Goal: Transaction & Acquisition: Purchase product/service

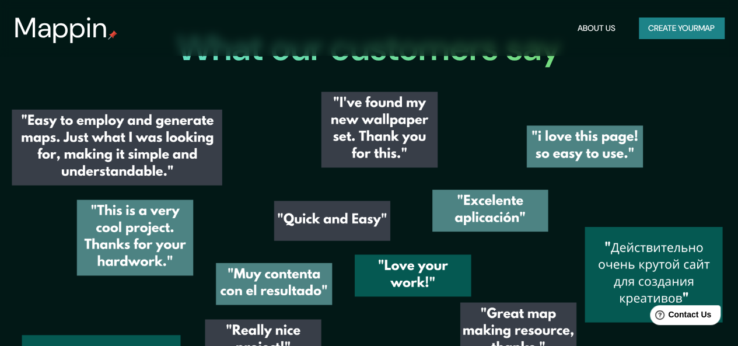
scroll to position [1533, 0]
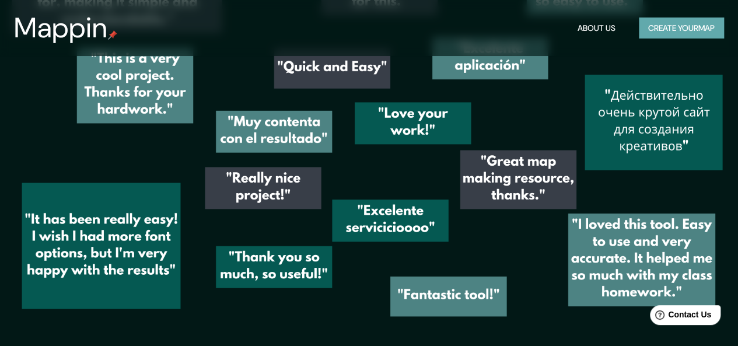
click at [686, 22] on button "Create your map" at bounding box center [681, 29] width 85 height 22
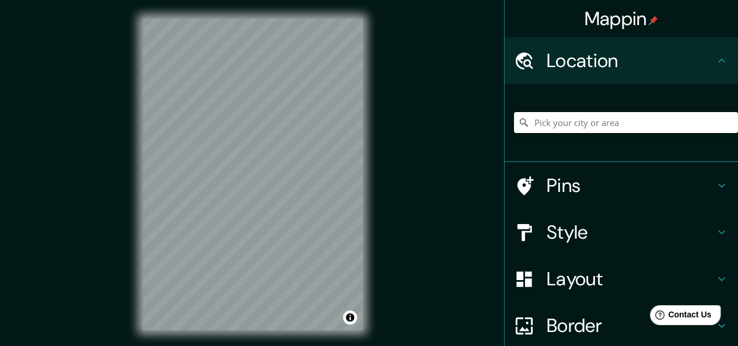
click at [557, 120] on input "Pick your city or area" at bounding box center [626, 122] width 224 height 21
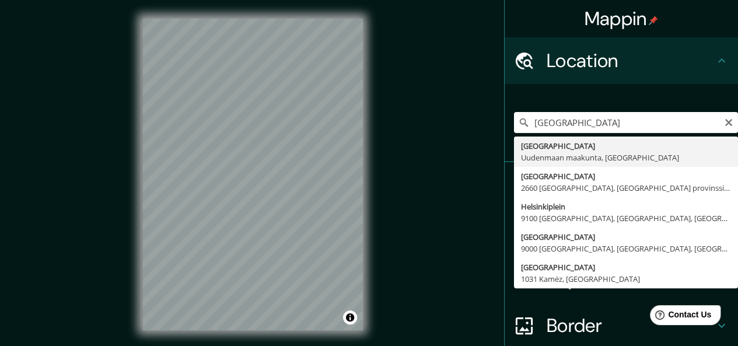
type input "[GEOGRAPHIC_DATA], [GEOGRAPHIC_DATA], [GEOGRAPHIC_DATA]"
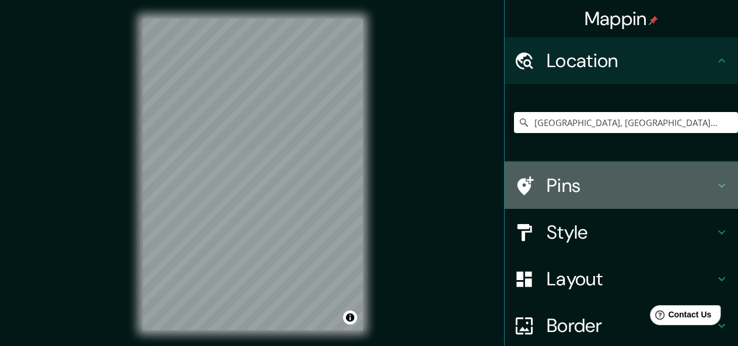
click at [668, 188] on h4 "Pins" at bounding box center [631, 185] width 168 height 23
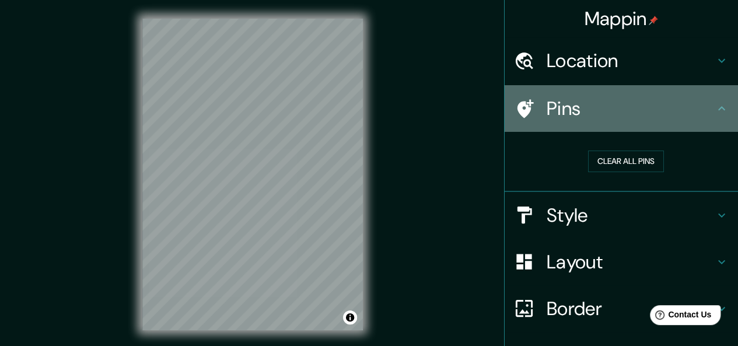
click at [716, 113] on icon at bounding box center [722, 109] width 14 height 14
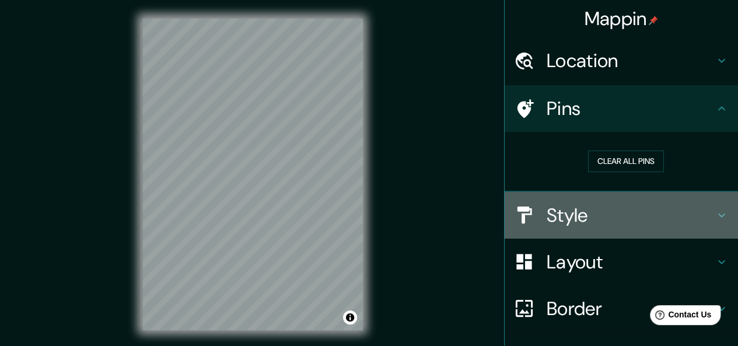
click at [703, 205] on h4 "Style" at bounding box center [631, 215] width 168 height 23
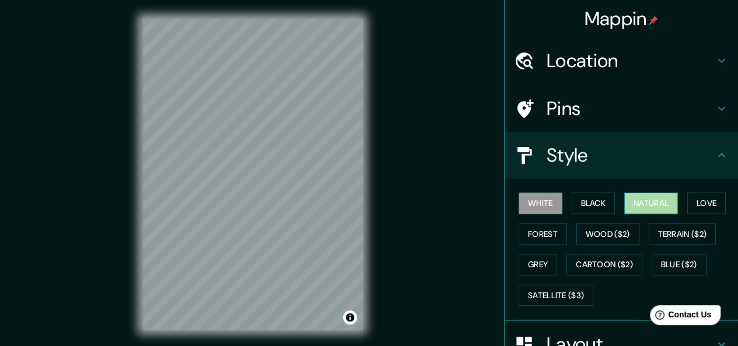
click at [643, 202] on button "Natural" at bounding box center [651, 204] width 54 height 22
